Goal: Task Accomplishment & Management: Manage account settings

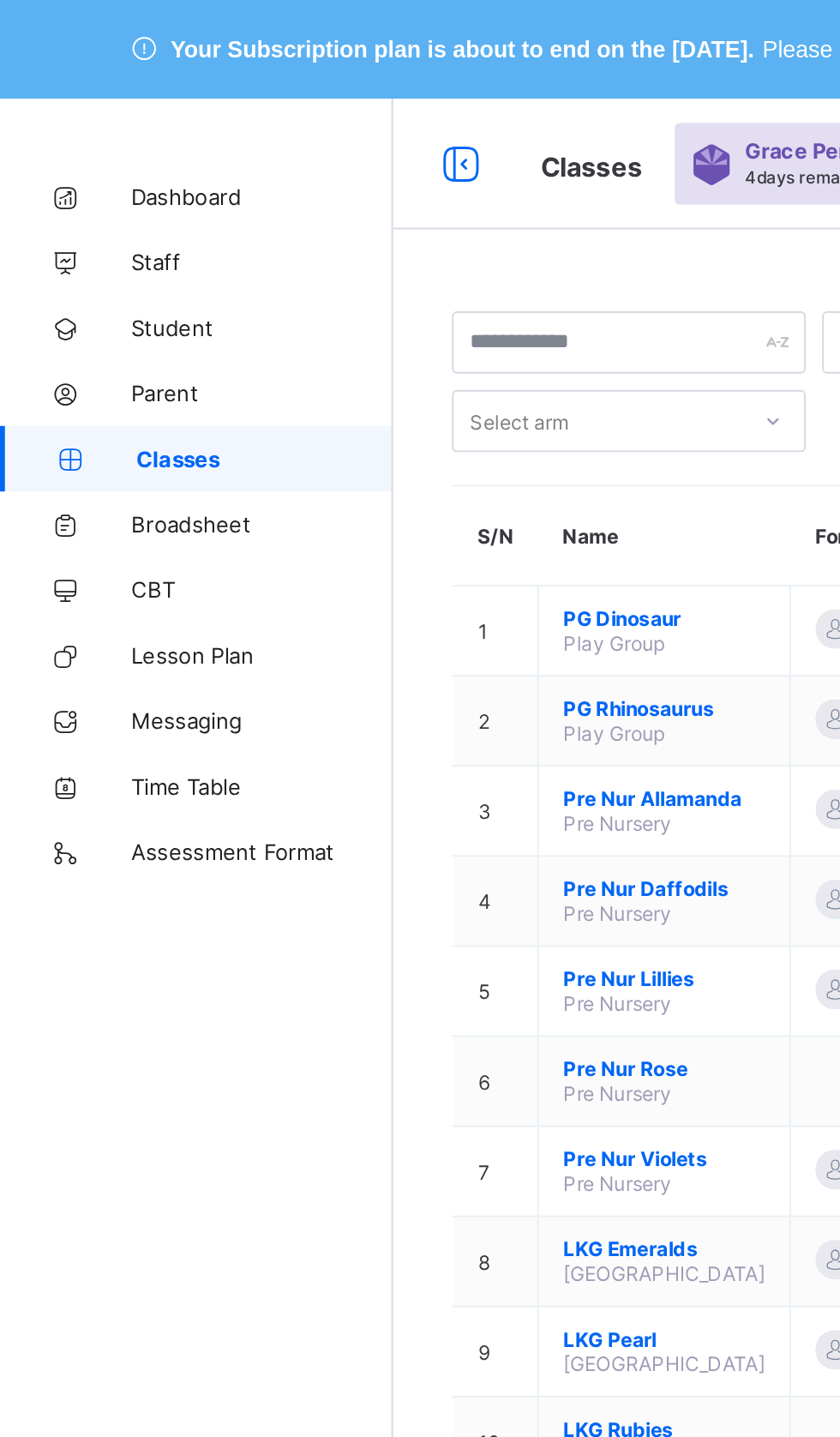
click at [74, 137] on span "Staff" at bounding box center [137, 137] width 137 height 14
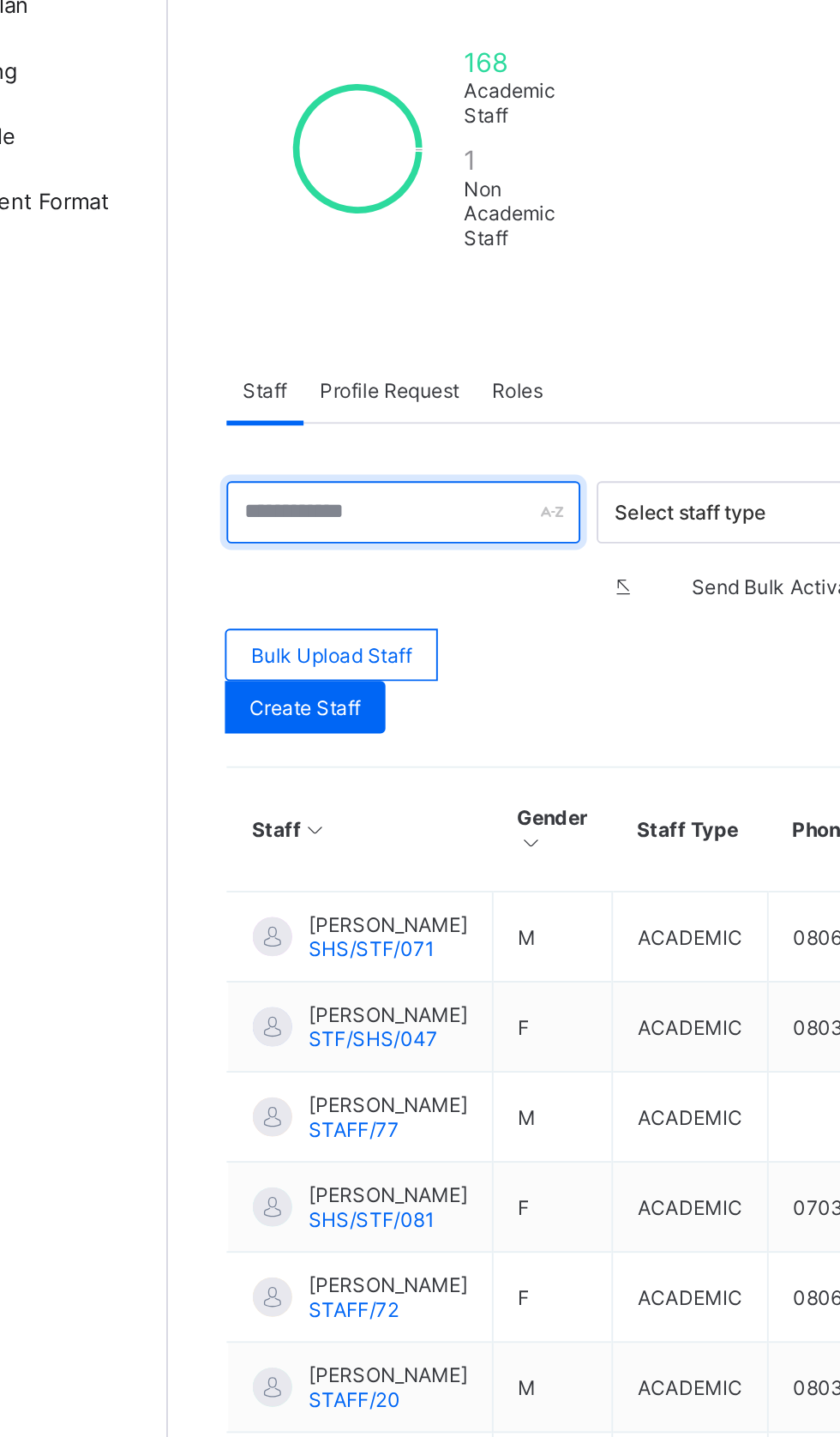
click at [267, 607] on input "text" at bounding box center [329, 608] width 185 height 32
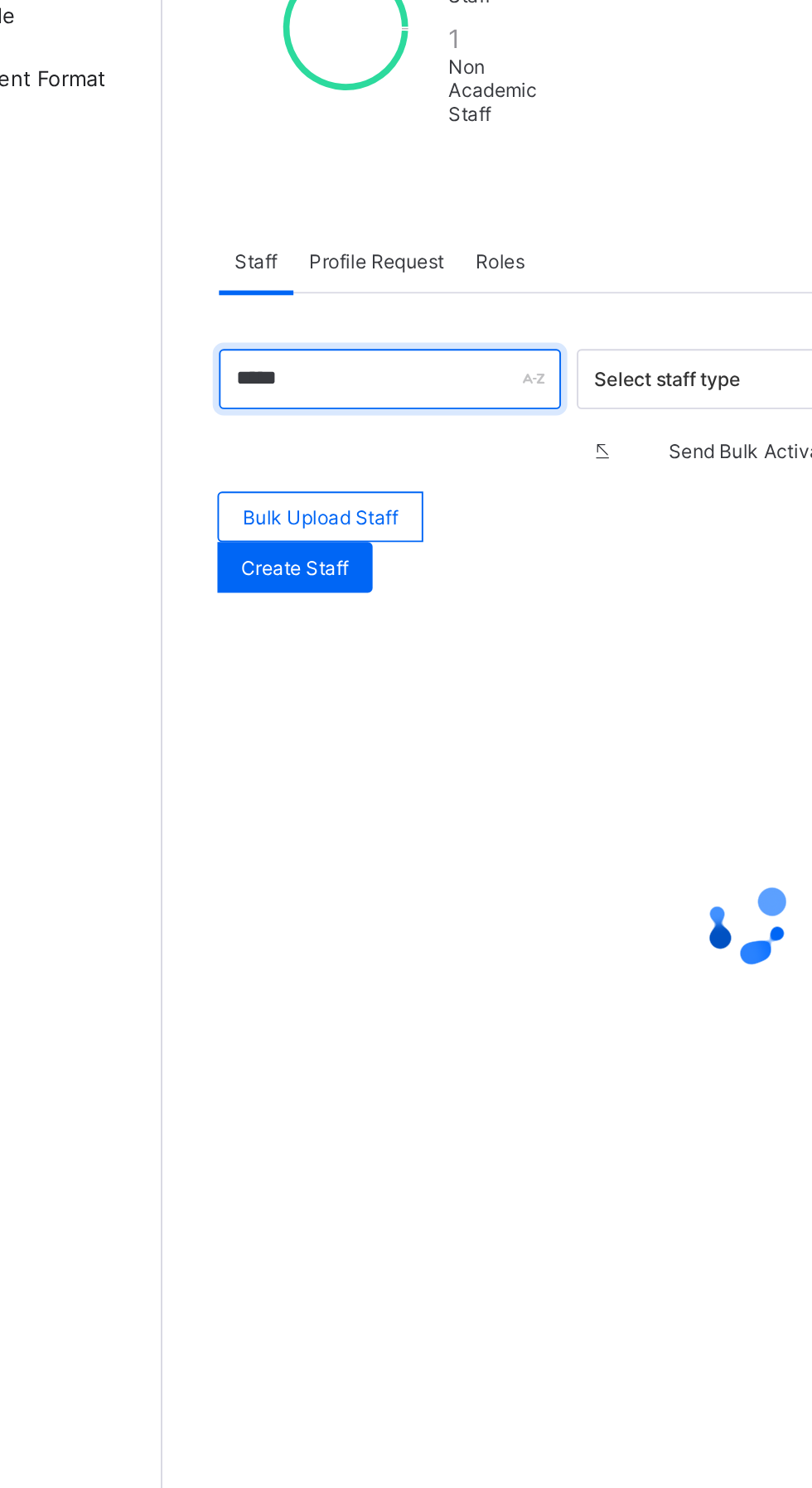
type input "*****"
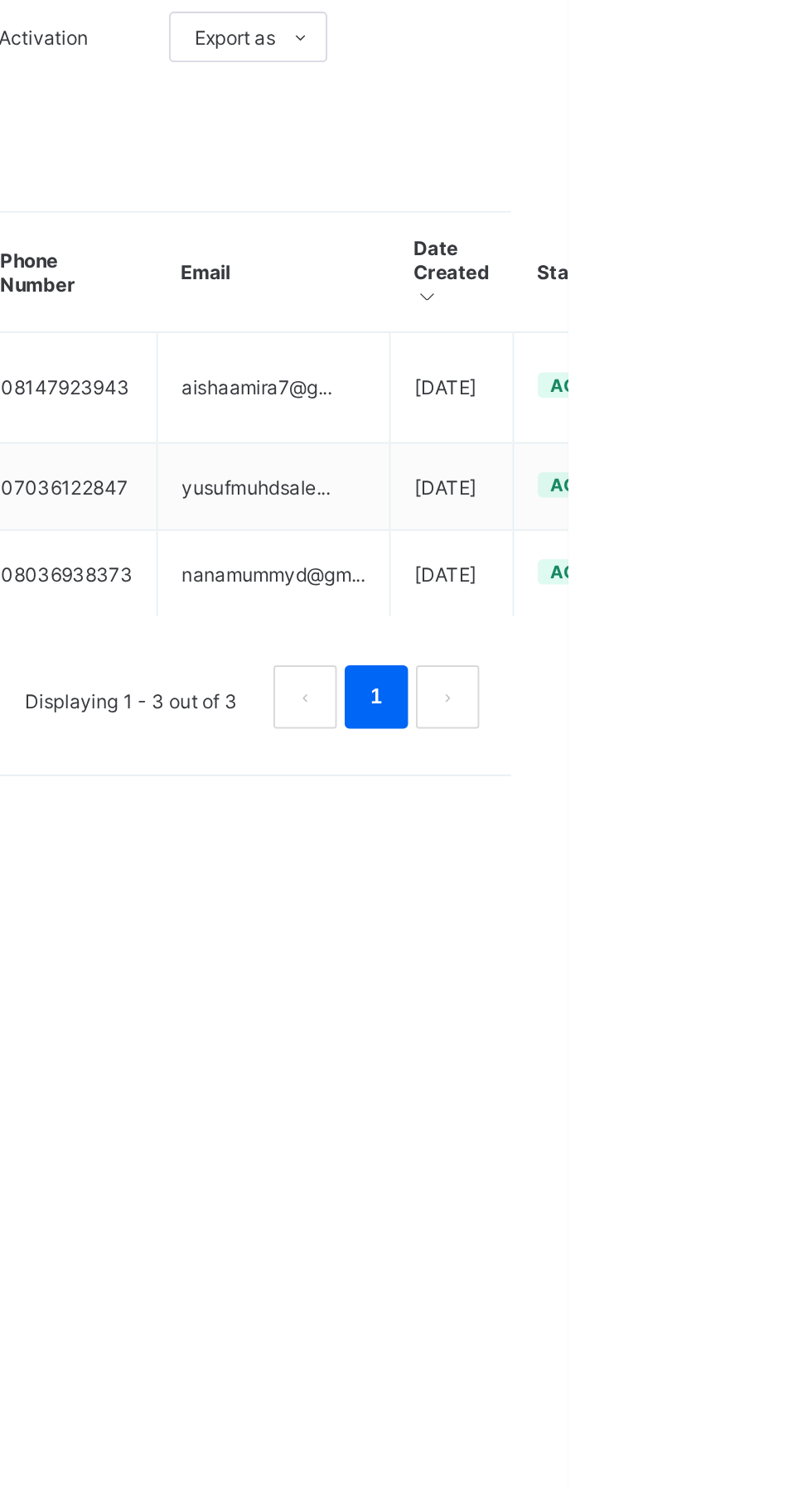
click at [0, 0] on ul "View Profile Edit Staff Reset Password Resend Activation Link Change Email Dele…" at bounding box center [0, 0] width 0 height 0
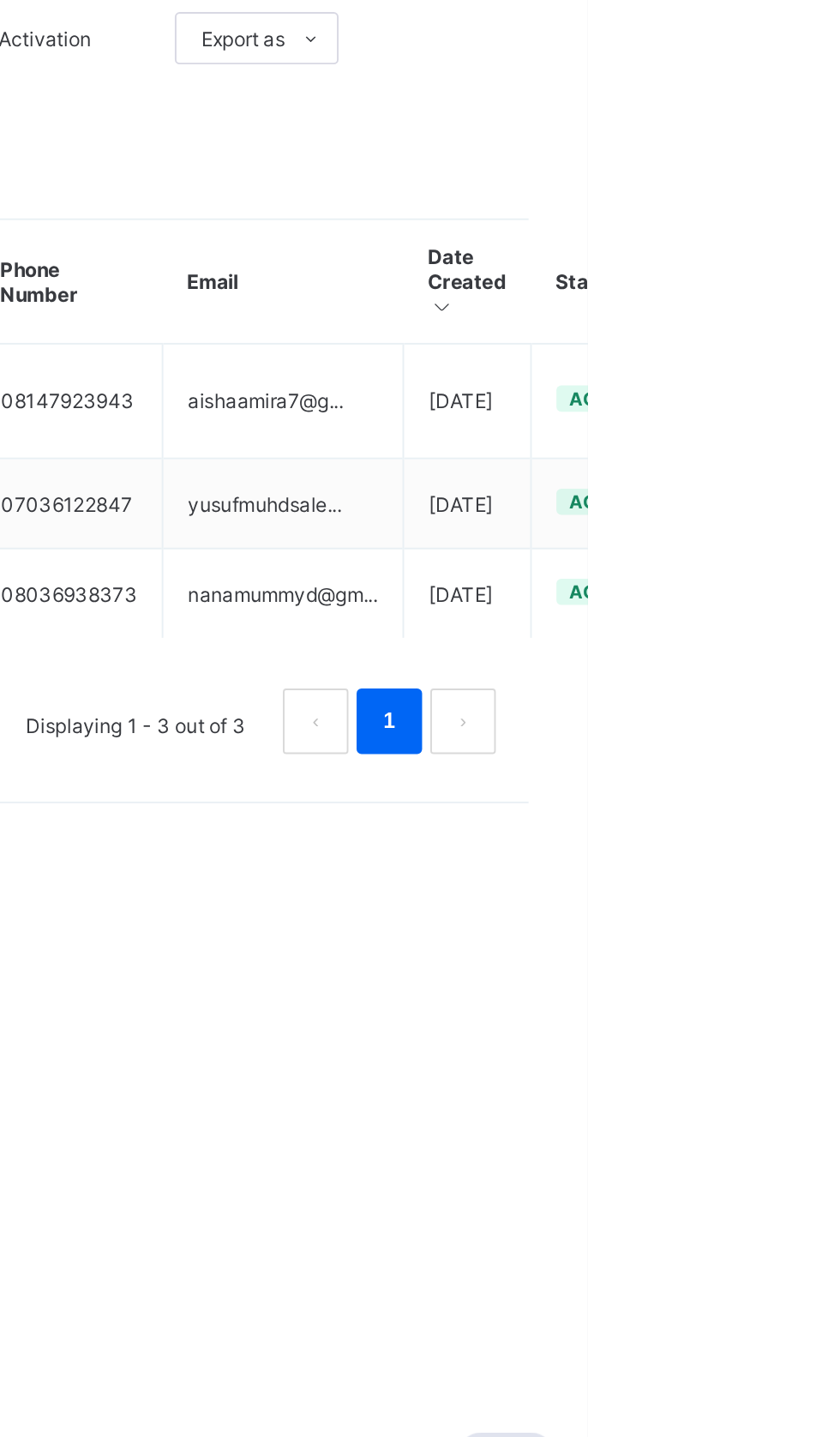
click at [0, 0] on div "Resend Activation Link" at bounding box center [0, 0] width 0 height 0
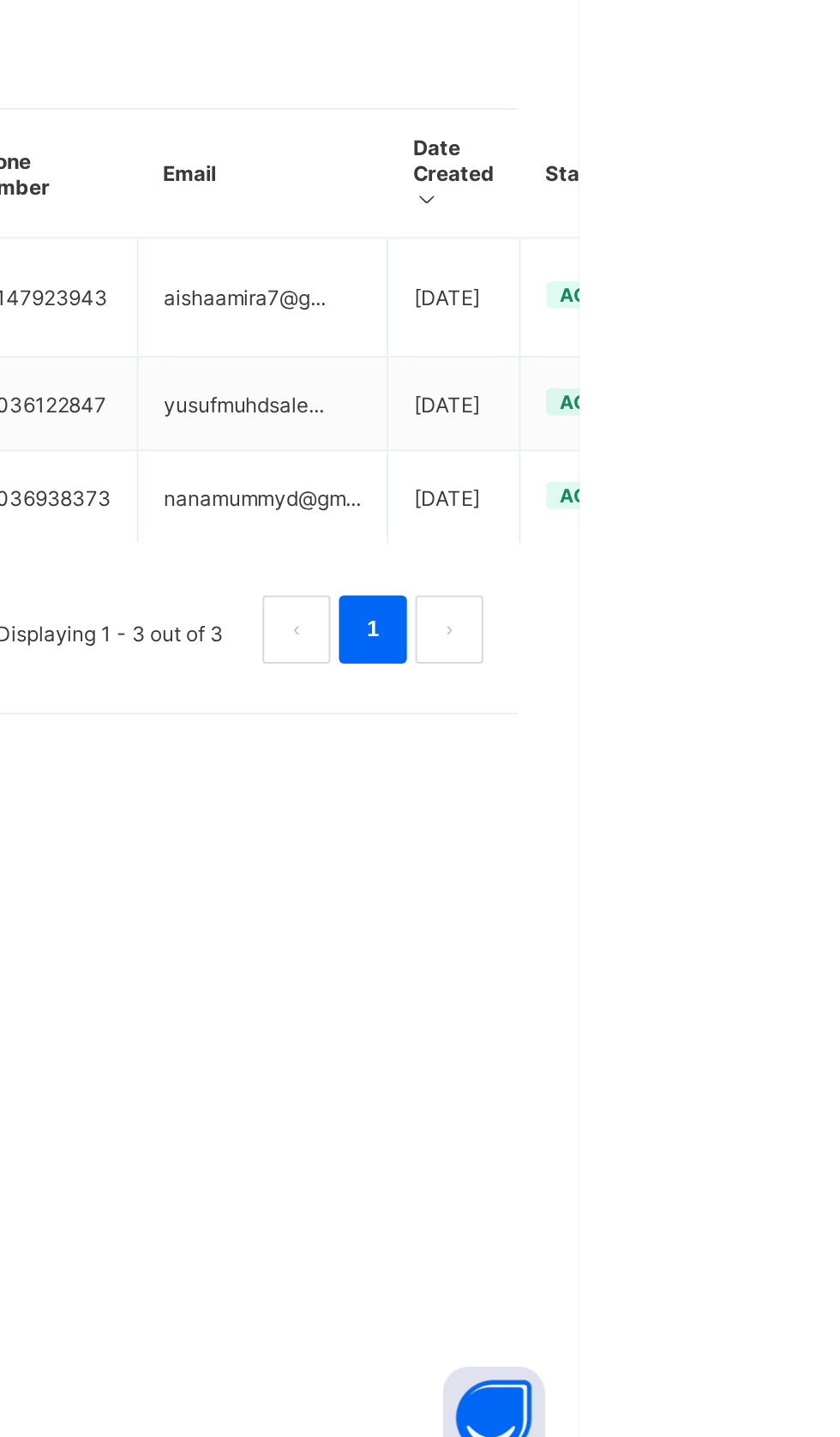
click at [0, 0] on div "Resend Activation Link" at bounding box center [0, 0] width 0 height 0
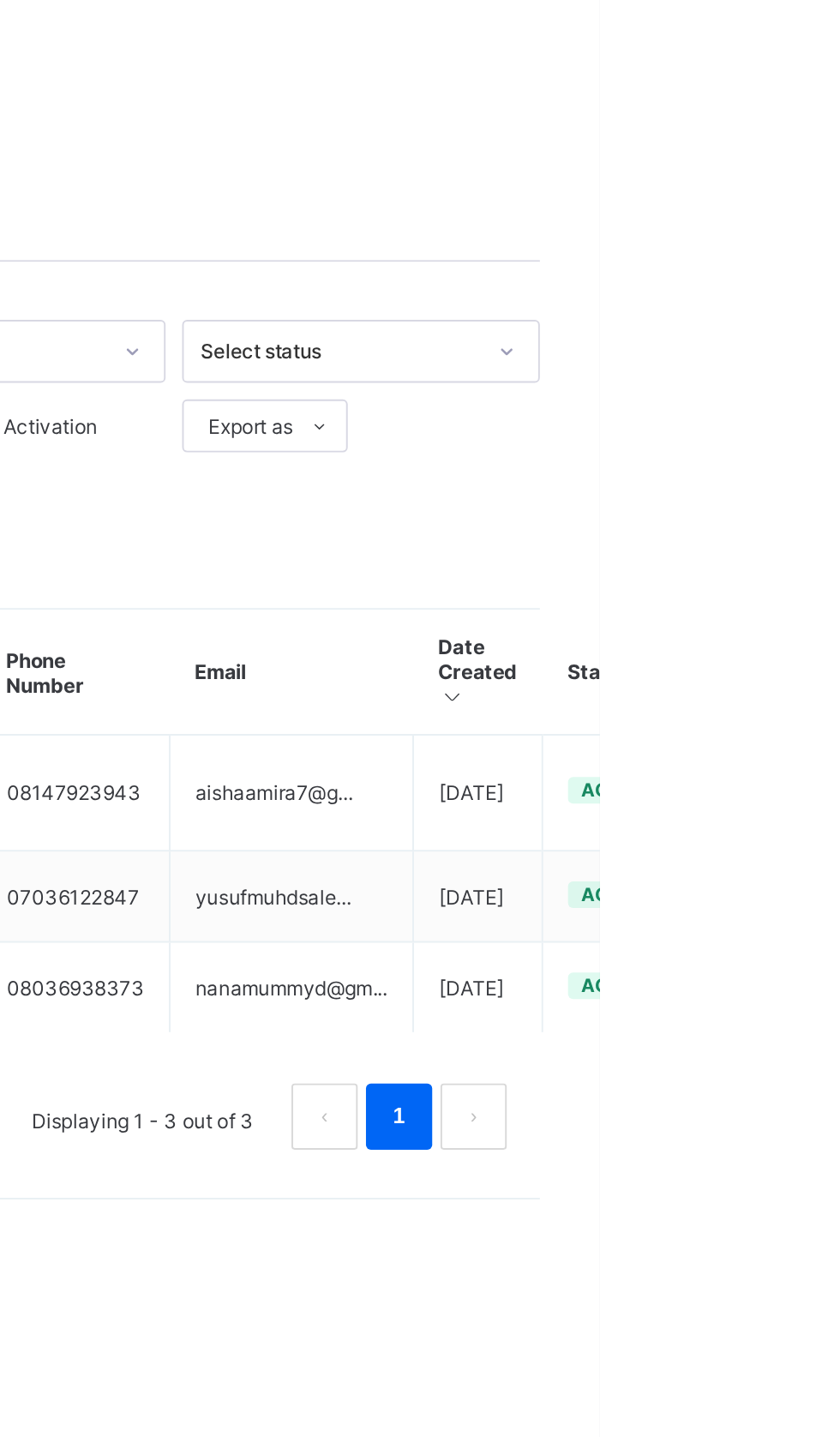
click at [0, 0] on div "Reset Password" at bounding box center [0, 0] width 0 height 0
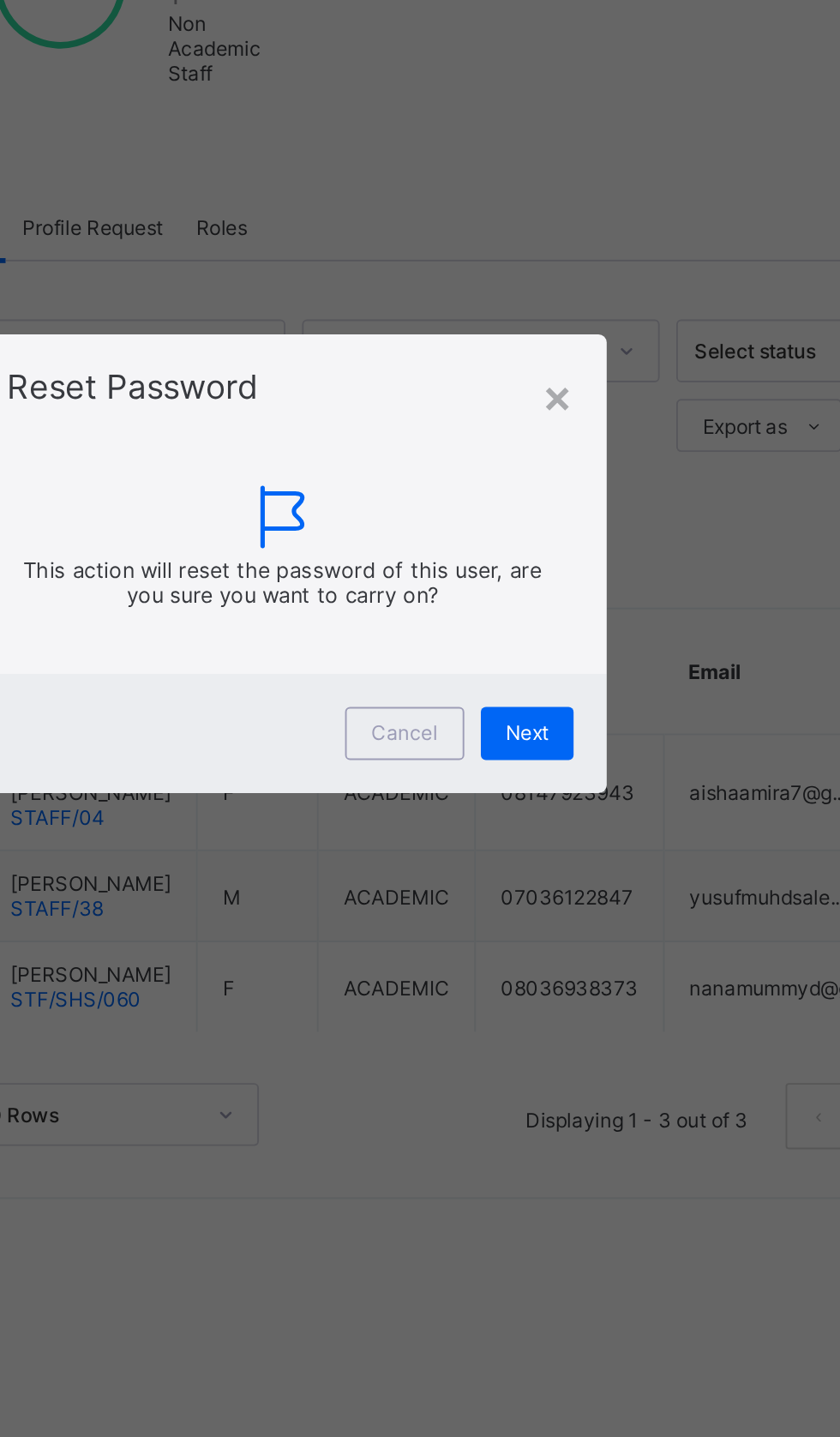
click at [558, 813] on span "Next" at bounding box center [547, 806] width 23 height 13
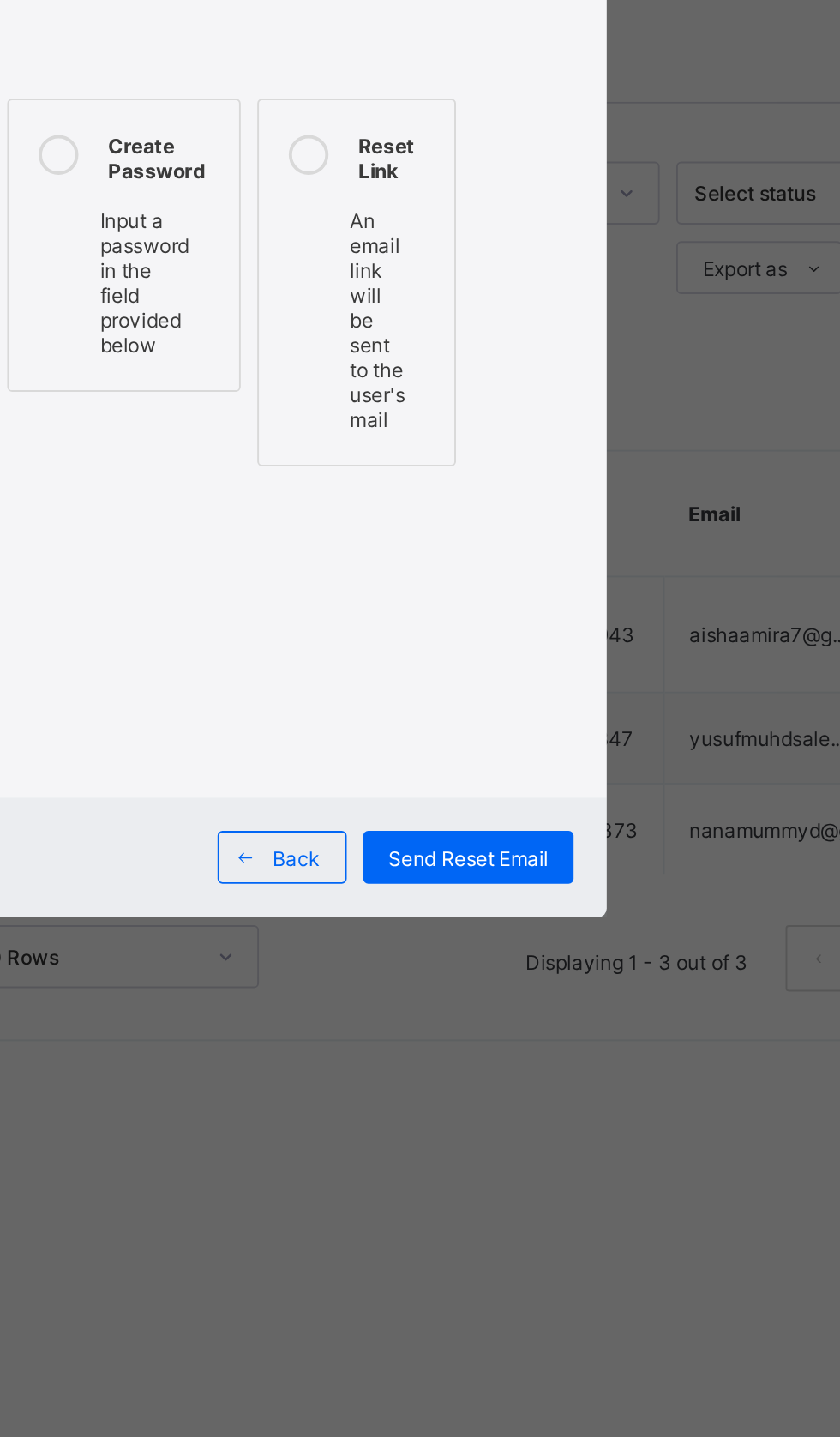
click at [558, 959] on span "Send Reset Email" at bounding box center [516, 952] width 83 height 13
